Goal: Information Seeking & Learning: Learn about a topic

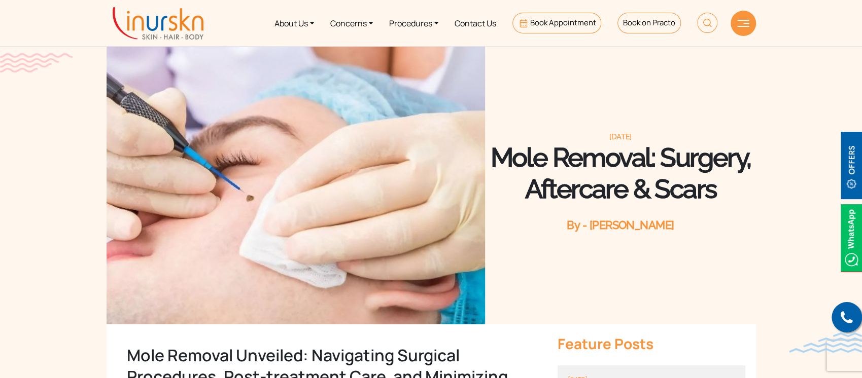
click at [826, 66] on section "December 28, 2023 Mole Removal: Surgery, Aftercare & Scars By - Dr. Sejal Saheta" at bounding box center [431, 152] width 862 height 345
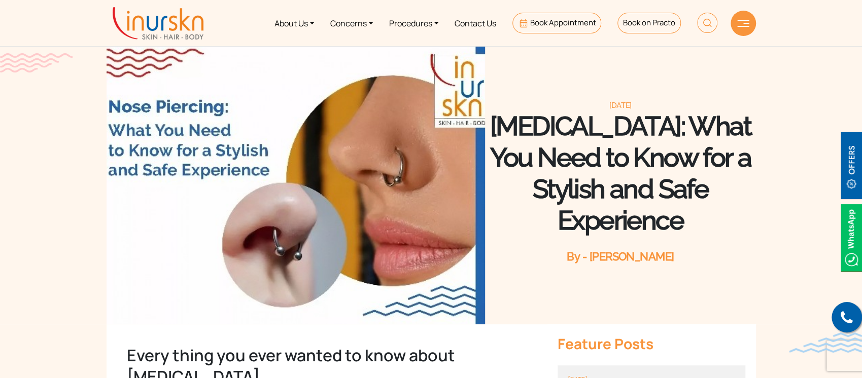
click at [173, 208] on img at bounding box center [295, 183] width 379 height 284
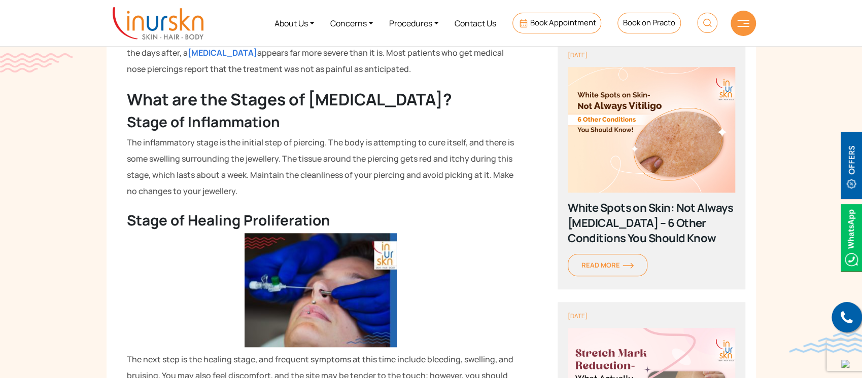
scroll to position [473, 0]
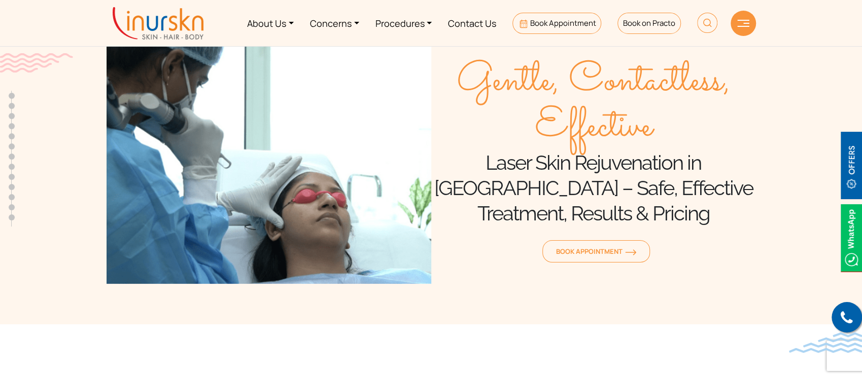
click at [142, 17] on img at bounding box center [158, 23] width 91 height 32
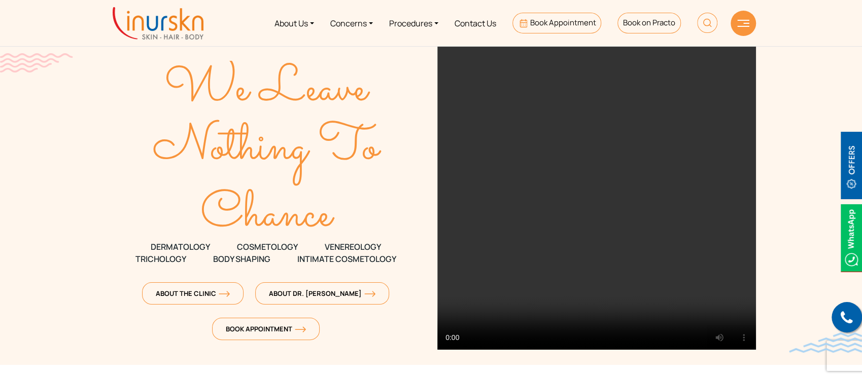
click at [78, 108] on section "We Leave Nothing To Chance DERMATOLOGY COSMETOLOGY" at bounding box center [431, 182] width 862 height 365
click at [516, 25] on link "Book Appointment" at bounding box center [556, 23] width 89 height 21
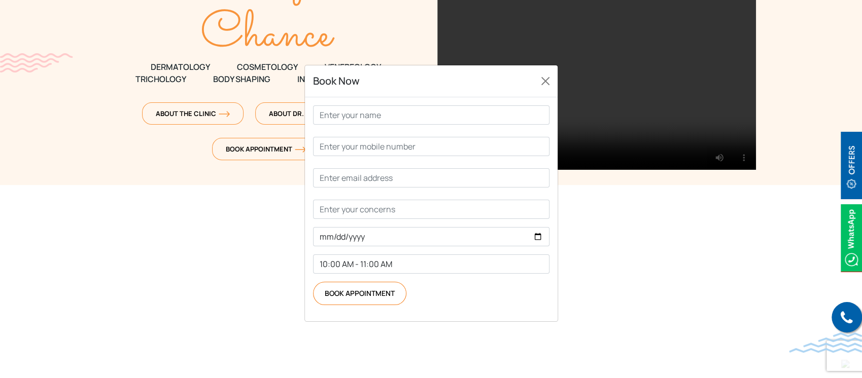
scroll to position [203, 0]
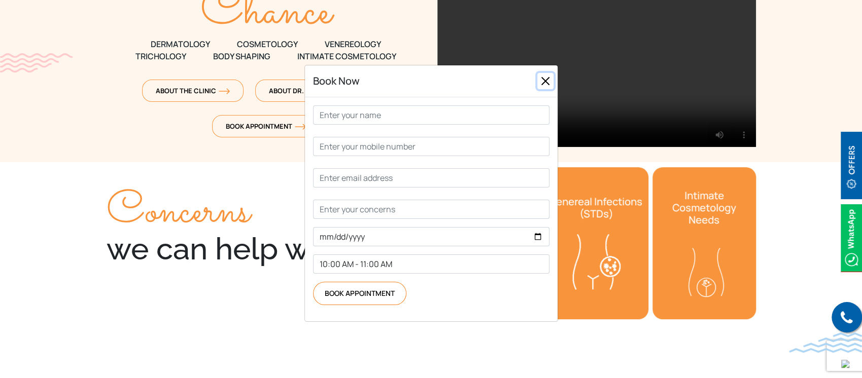
click at [546, 89] on button "Close" at bounding box center [545, 81] width 16 height 16
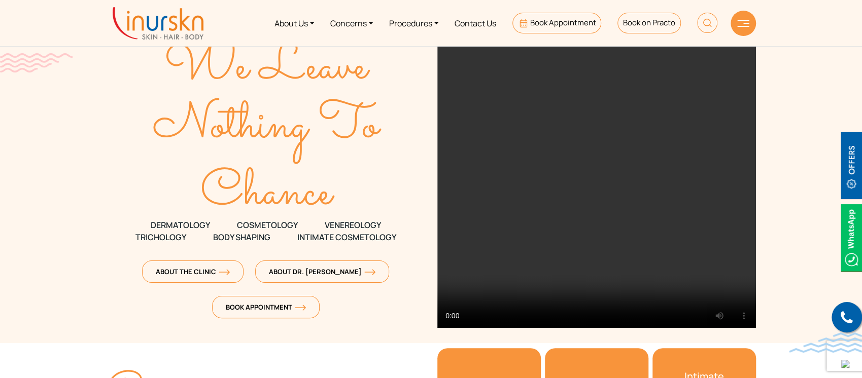
scroll to position [0, 0]
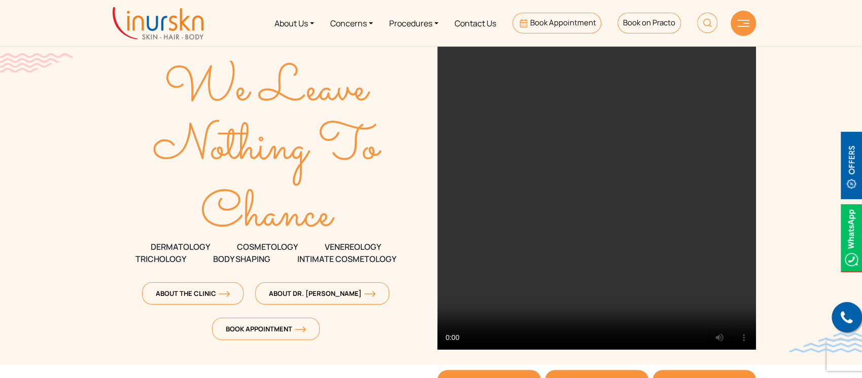
drag, startPoint x: 161, startPoint y: 86, endPoint x: 365, endPoint y: 211, distance: 239.7
click at [365, 211] on div "We Leave Nothing To Chance DERMATOLOGY COSMETOLOGY VENEREOLOGY TRICHOLOGY Body …" at bounding box center [265, 197] width 318 height 303
